Goal: Information Seeking & Learning: Find specific fact

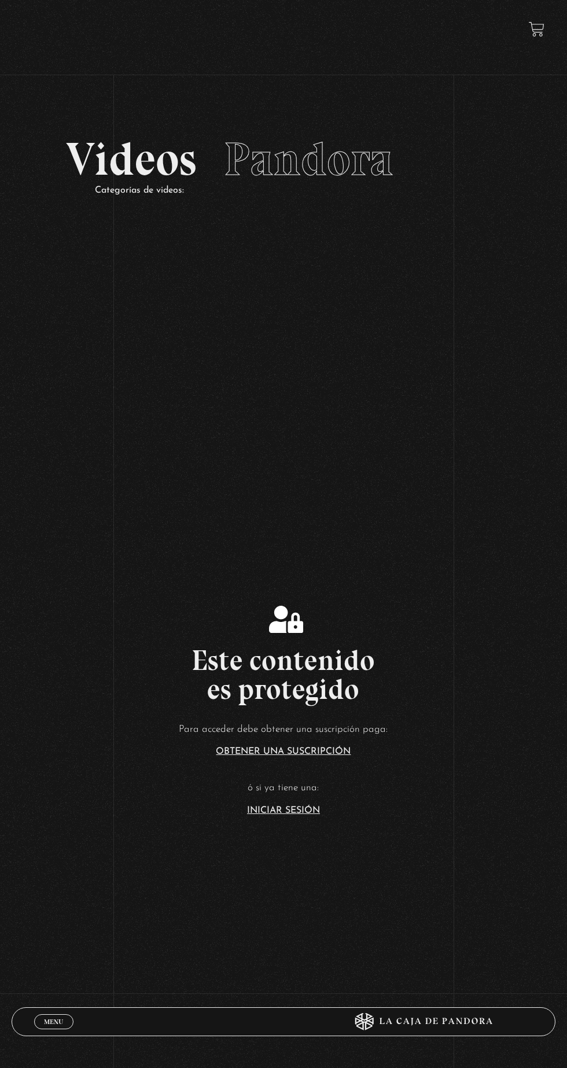
click at [280, 815] on link "Iniciar Sesión" at bounding box center [283, 810] width 73 height 9
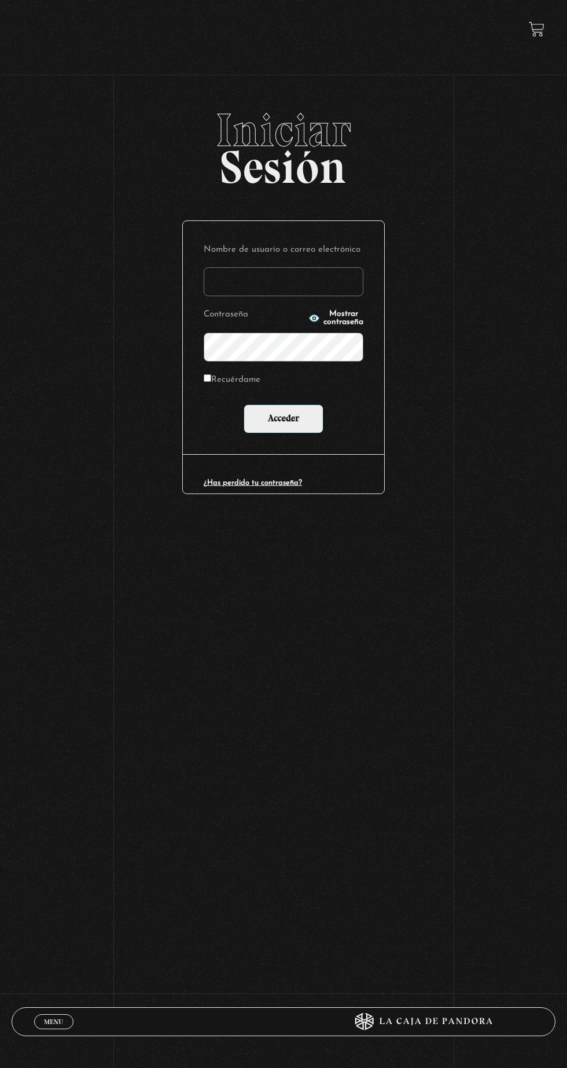
click at [301, 291] on input "Nombre de usuario o correo electrónico" at bounding box center [284, 281] width 160 height 29
type input "mvjustiniano.11@gmail.com"
click at [244, 405] on input "Acceder" at bounding box center [284, 419] width 80 height 29
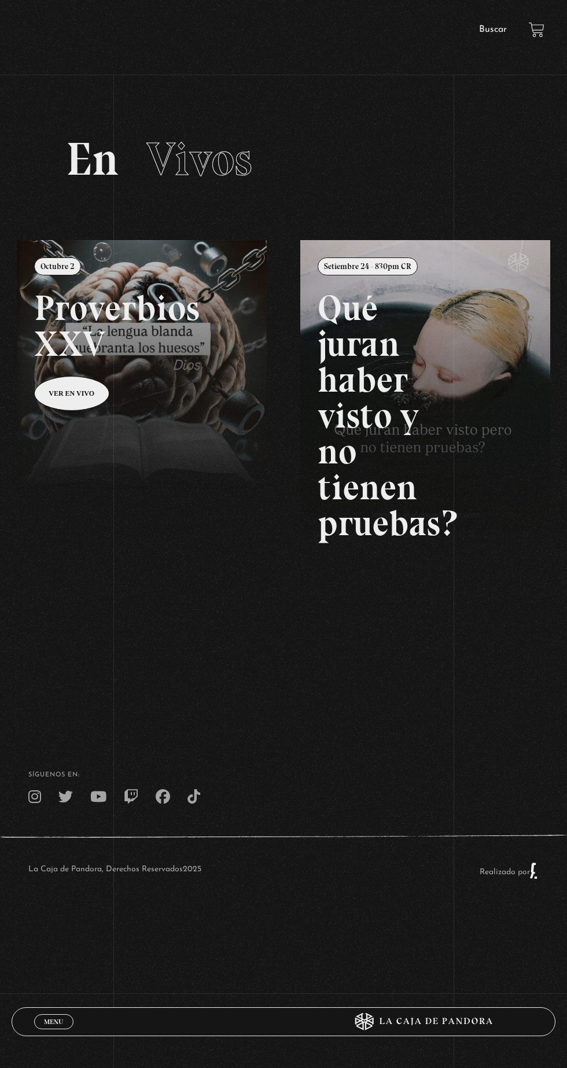
click at [492, 30] on link "Buscar" at bounding box center [493, 29] width 28 height 9
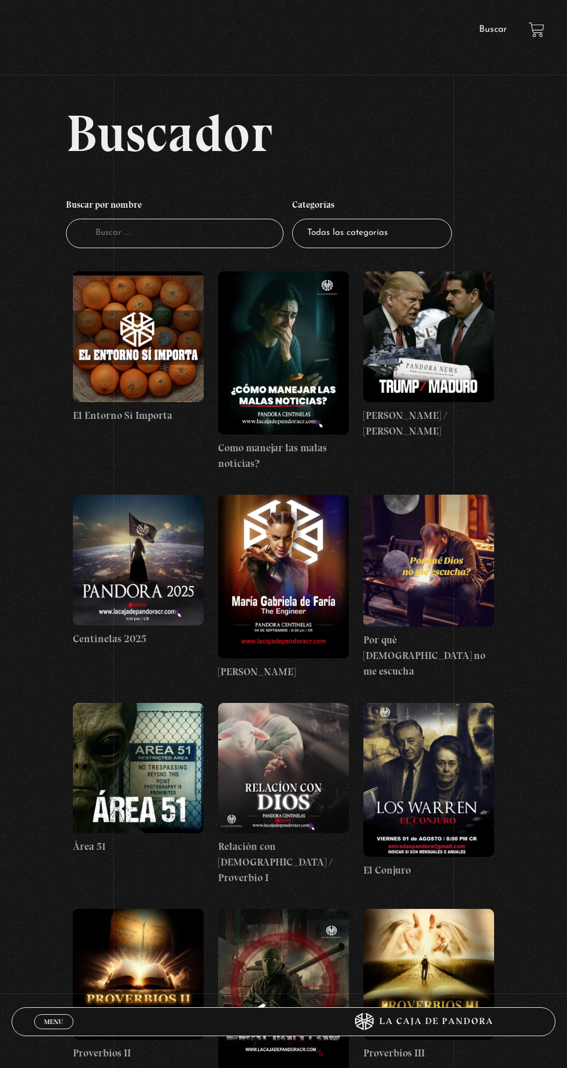
click at [206, 245] on input "Buscador" at bounding box center [175, 234] width 218 height 30
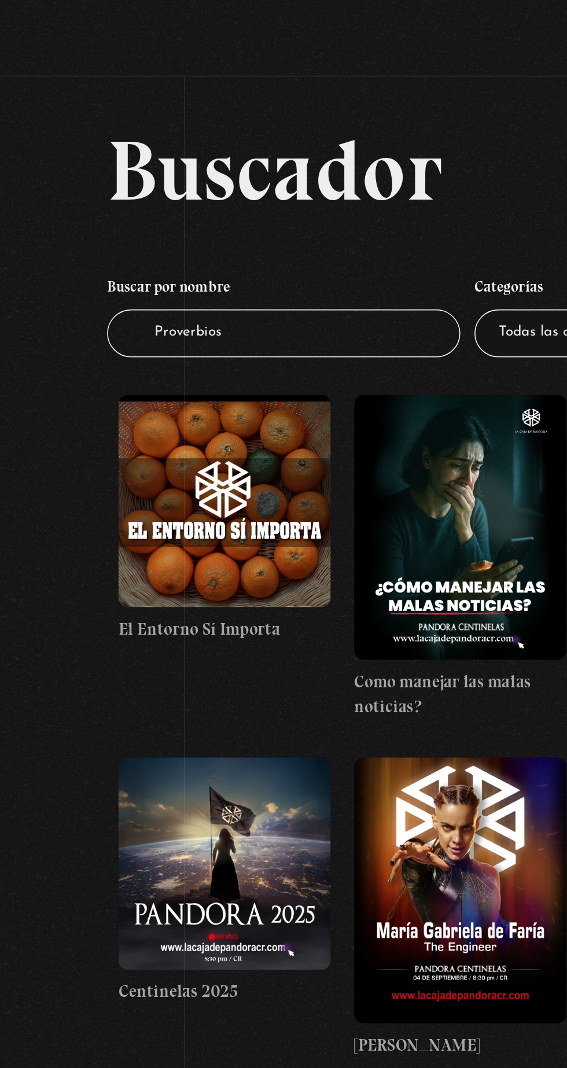
type input "Proverbios"
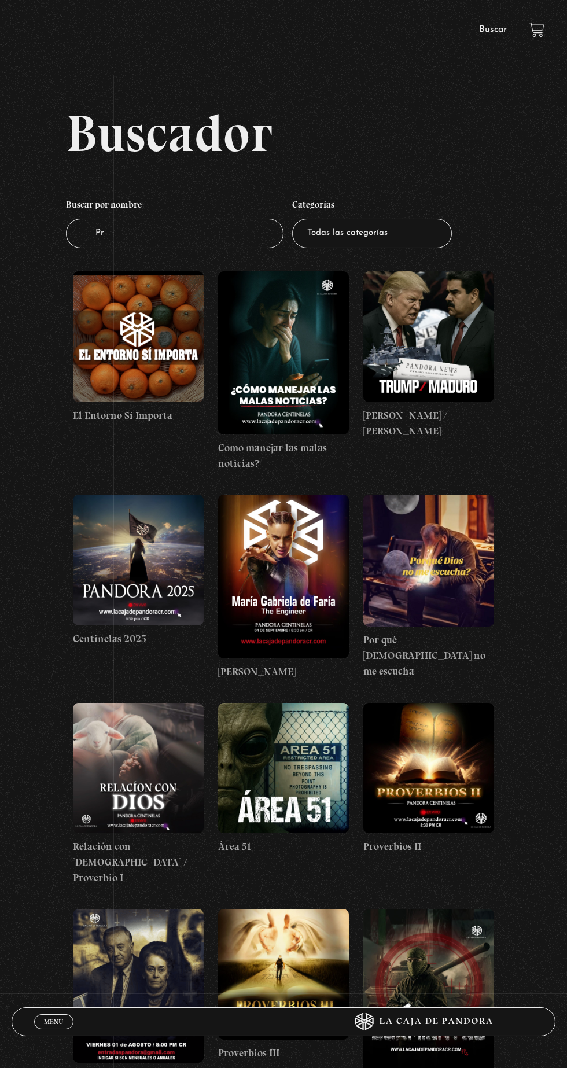
click at [254, 247] on input "Pr" at bounding box center [175, 234] width 218 height 30
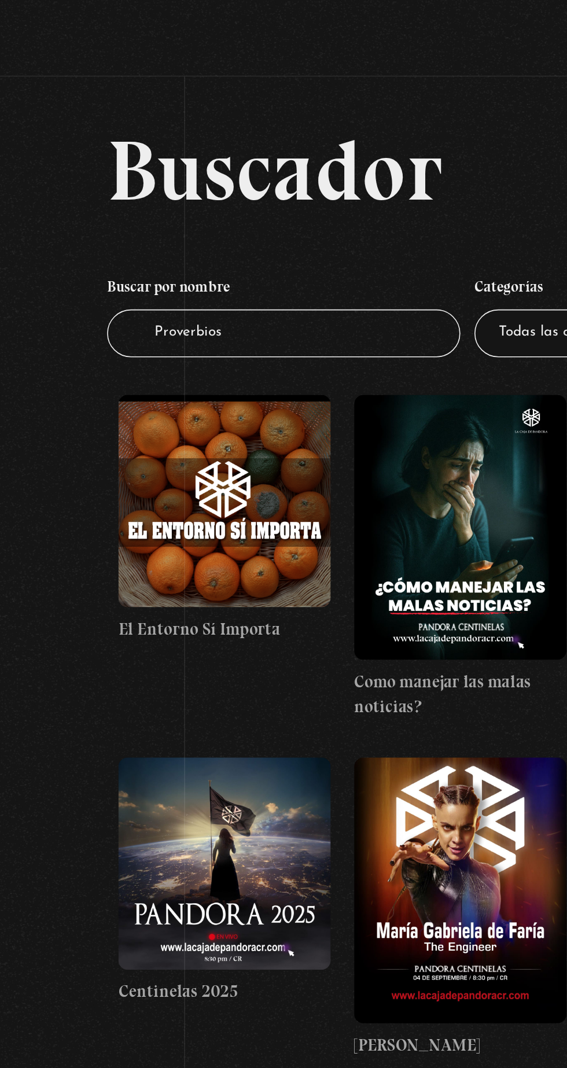
type input "Proverbios"
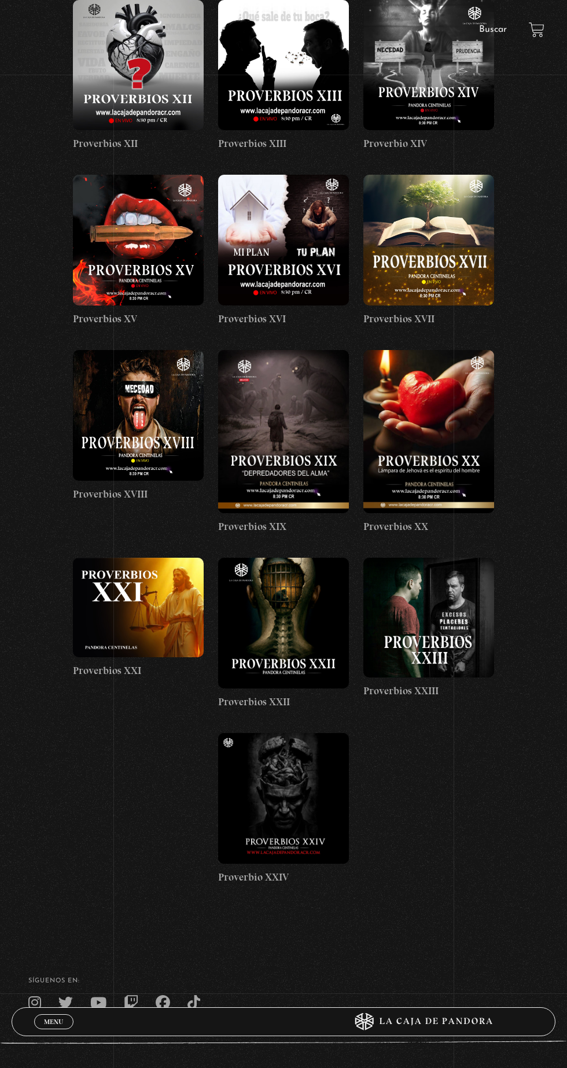
scroll to position [797, 0]
click at [311, 803] on figure at bounding box center [283, 798] width 131 height 131
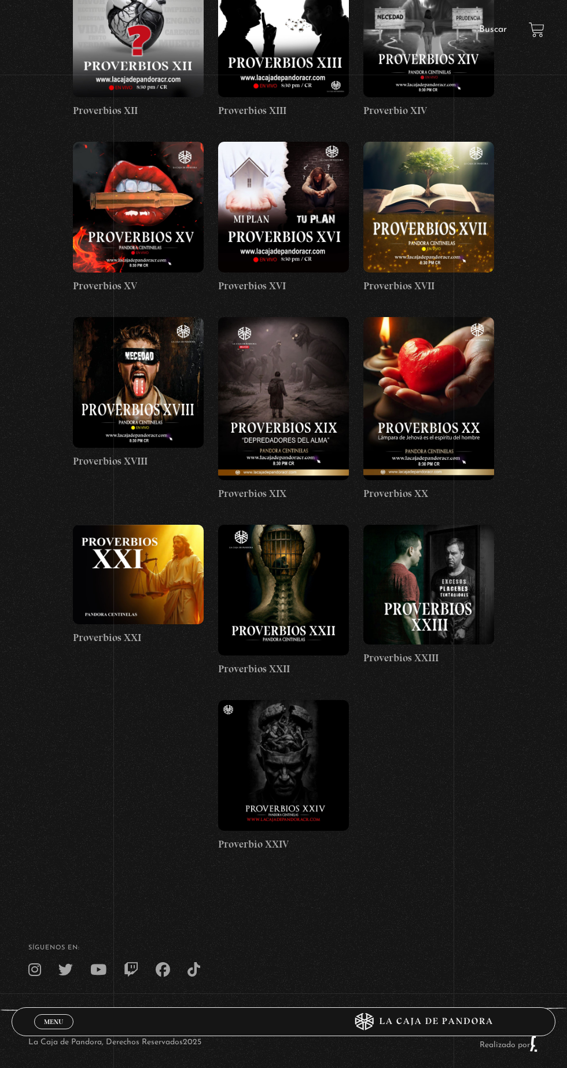
scroll to position [871, 0]
